Goal: Use online tool/utility

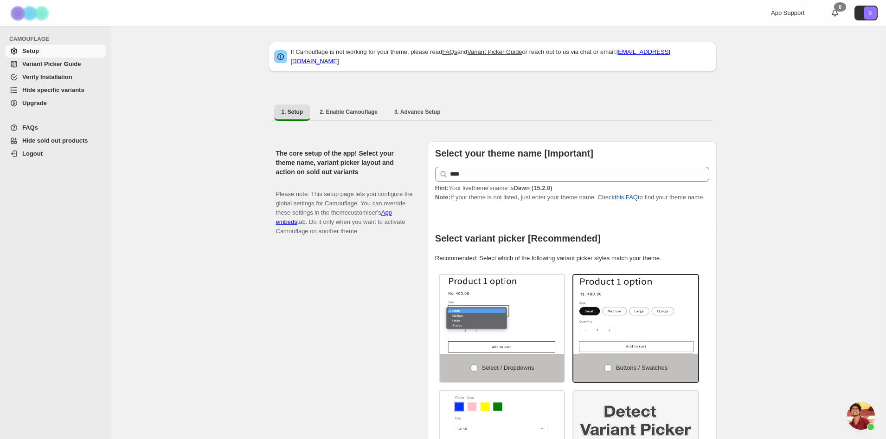
scroll to position [502, 0]
click at [54, 87] on span "Hide specific variants" at bounding box center [53, 89] width 62 height 7
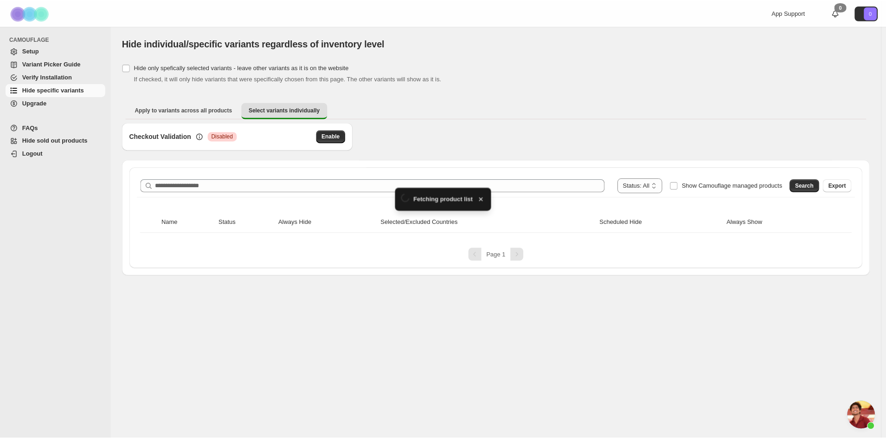
scroll to position [502, 0]
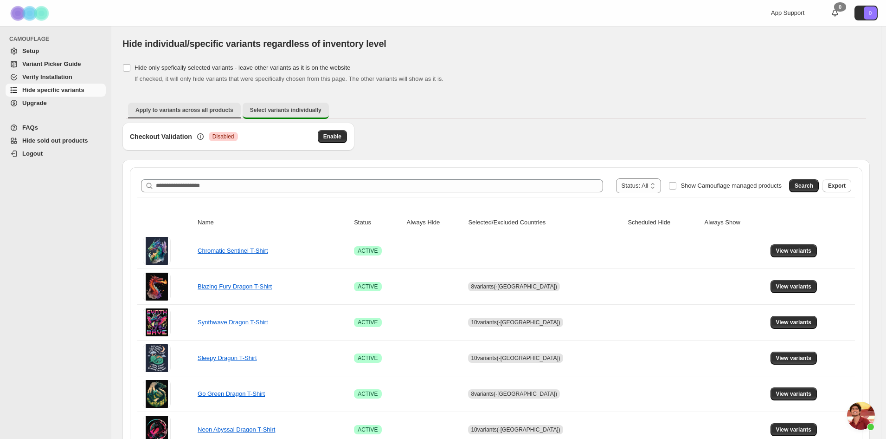
click at [195, 111] on span "Apply to variants across all products" at bounding box center [185, 109] width 98 height 7
